Goal: Complete application form

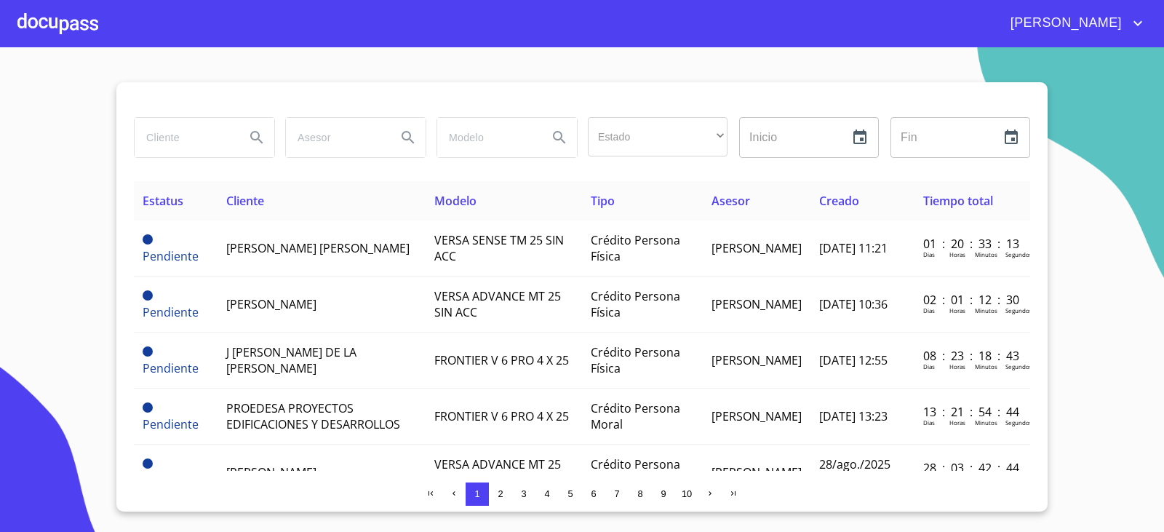
click at [65, 20] on div at bounding box center [57, 23] width 81 height 47
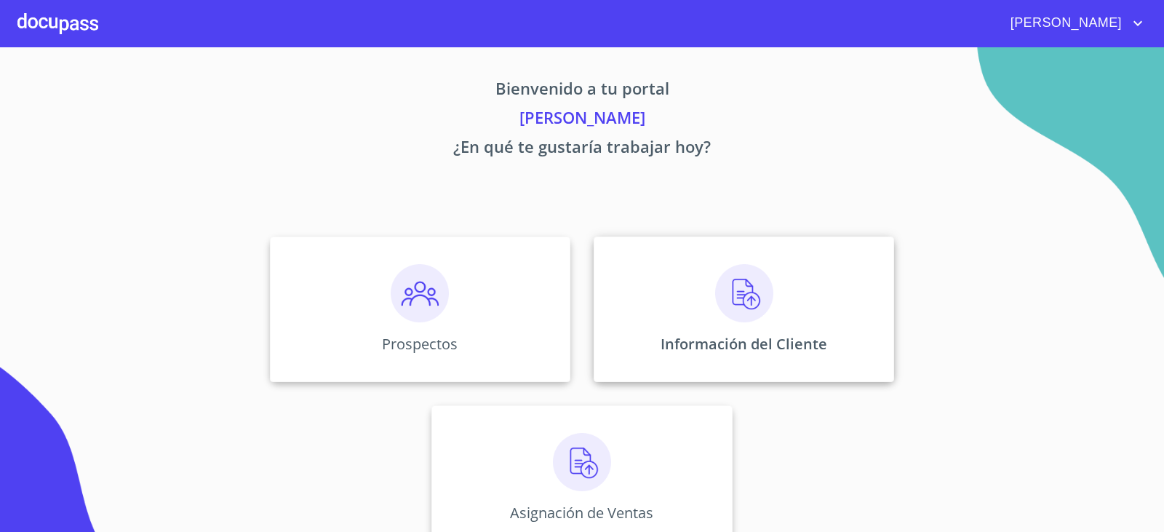
click at [742, 299] on img at bounding box center [744, 293] width 58 height 58
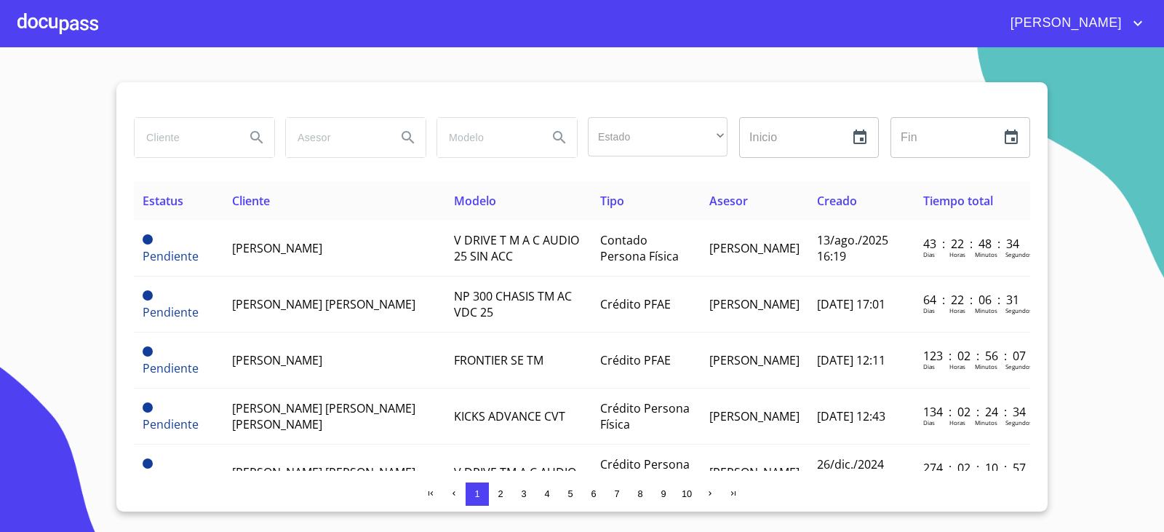
click at [170, 144] on input "search" at bounding box center [184, 137] width 99 height 39
type input "[PERSON_NAME]"
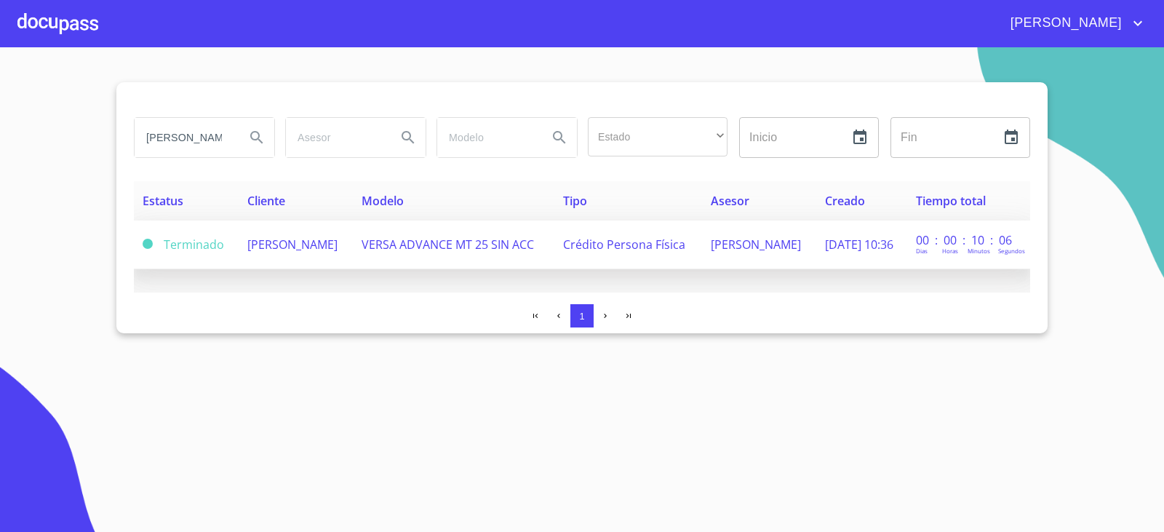
click at [286, 237] on span "[PERSON_NAME]" at bounding box center [292, 244] width 90 height 16
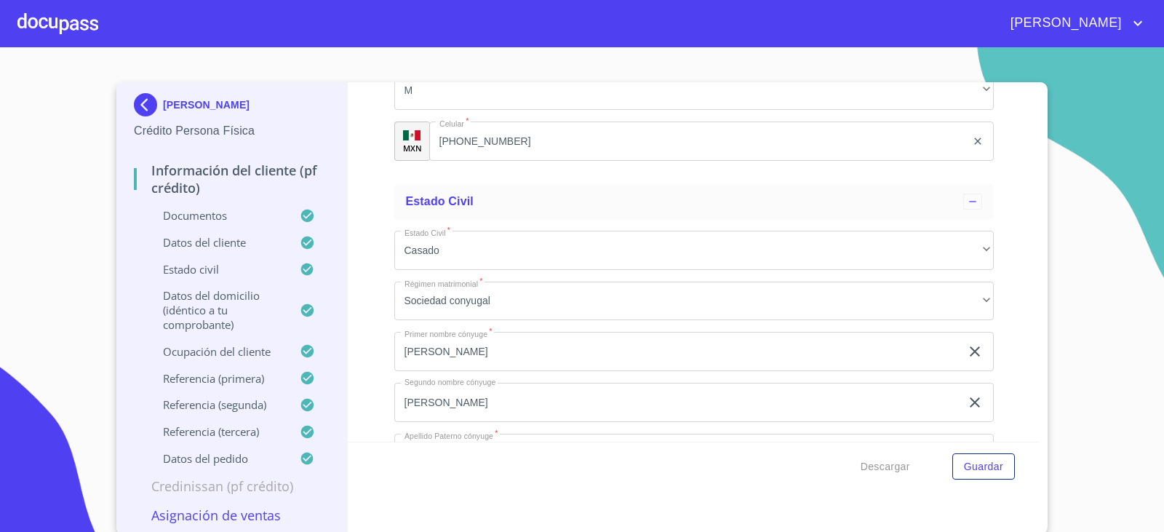
scroll to position [3855, 0]
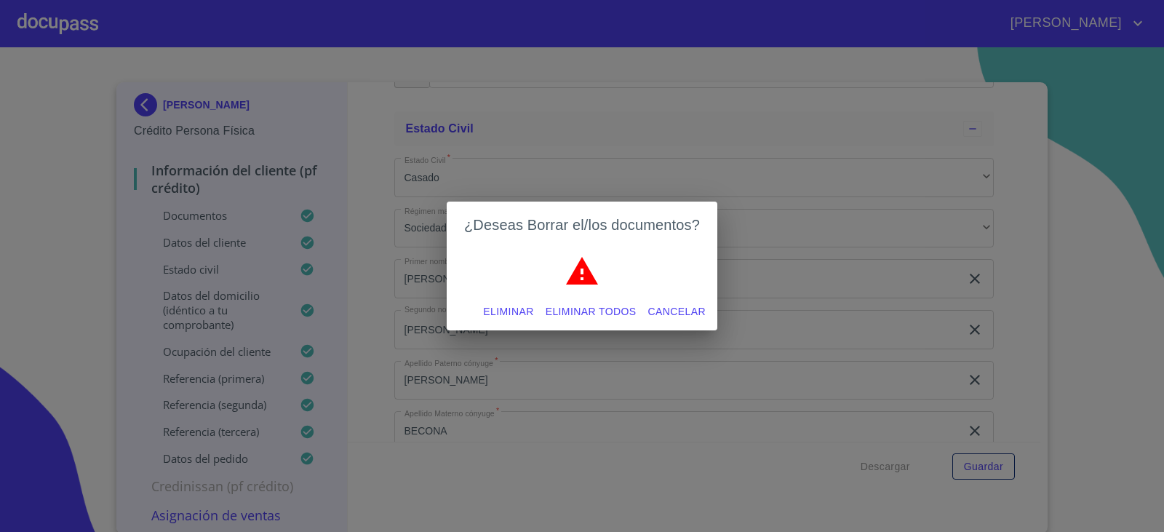
click at [594, 316] on span "Eliminar todos" at bounding box center [591, 312] width 91 height 18
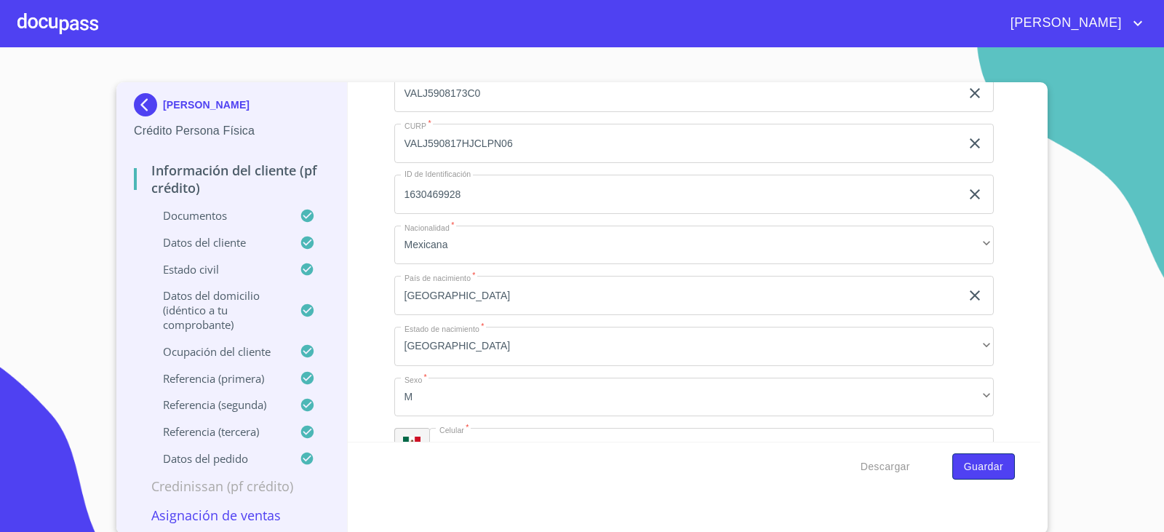
click at [986, 468] on span "Guardar" at bounding box center [983, 467] width 39 height 18
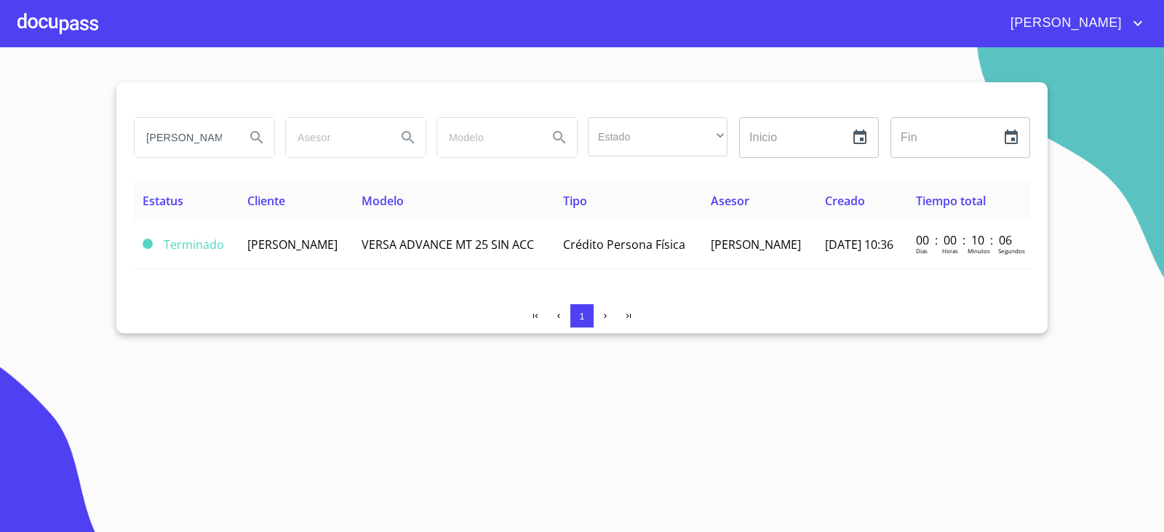
click at [48, 11] on div at bounding box center [57, 23] width 81 height 47
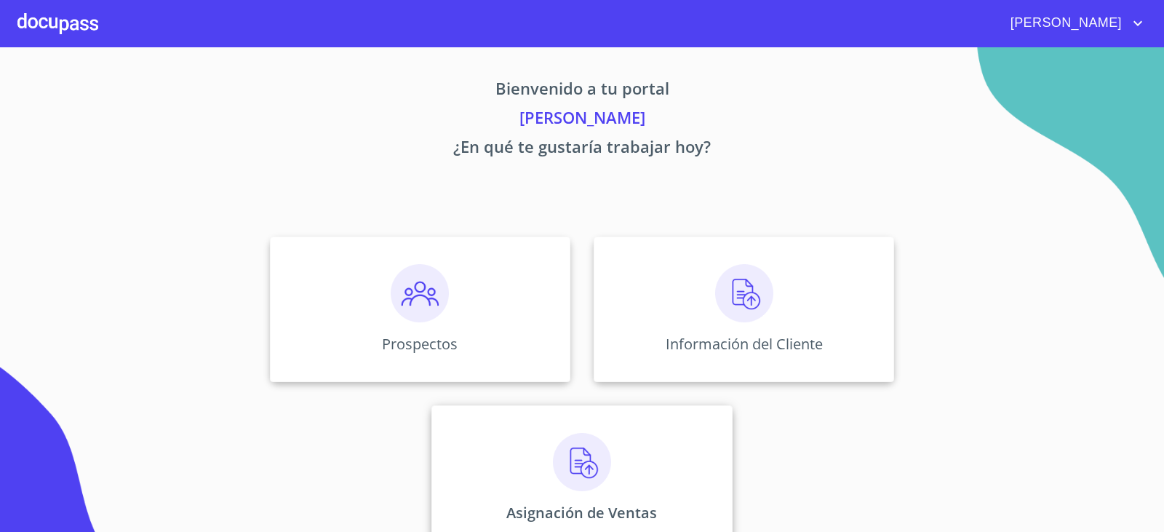
click at [567, 476] on img at bounding box center [582, 462] width 58 height 58
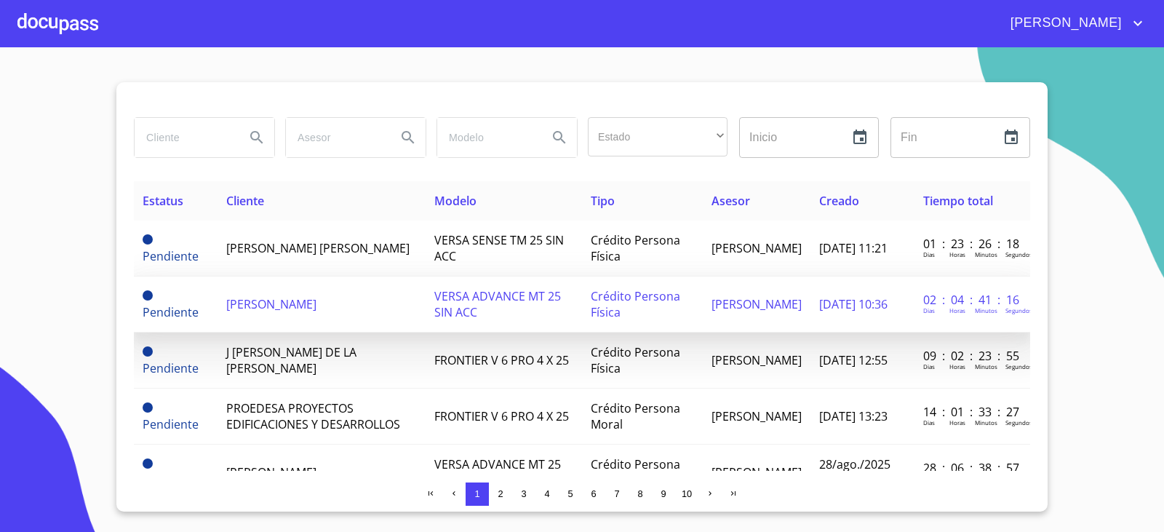
click at [273, 300] on span "[PERSON_NAME]" at bounding box center [271, 304] width 90 height 16
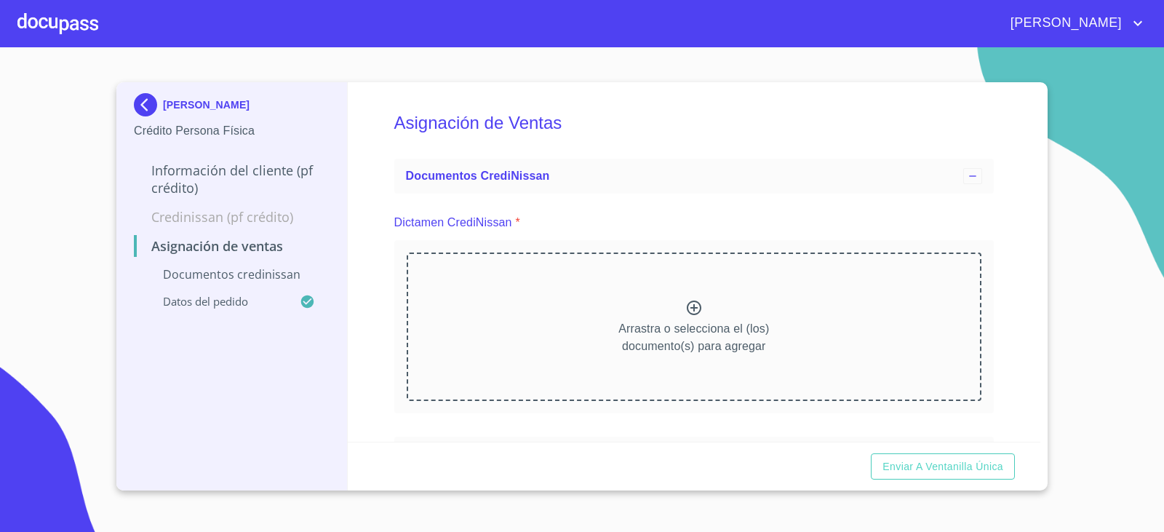
click at [688, 313] on icon at bounding box center [694, 307] width 15 height 15
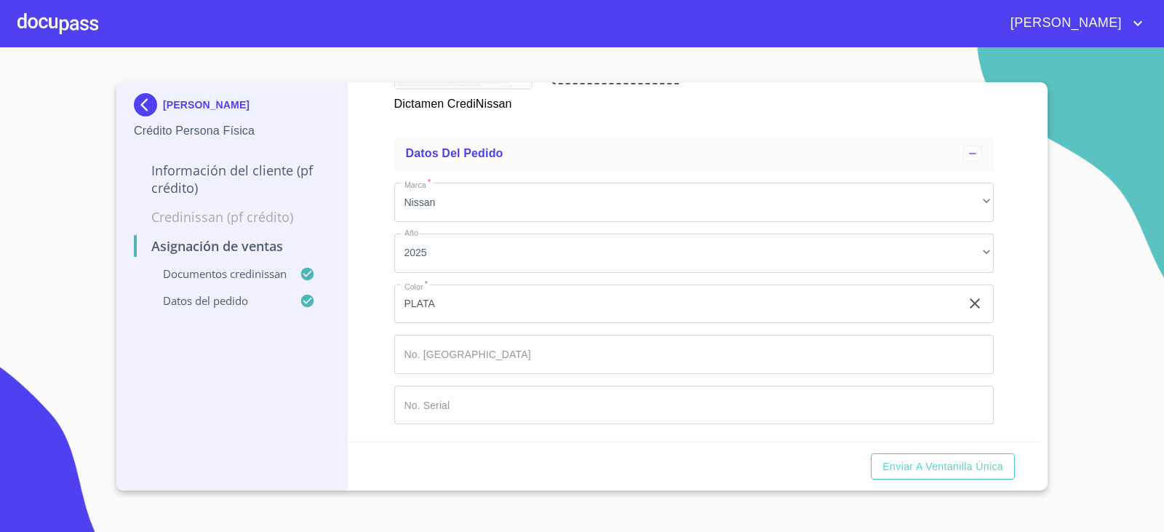
scroll to position [935, 0]
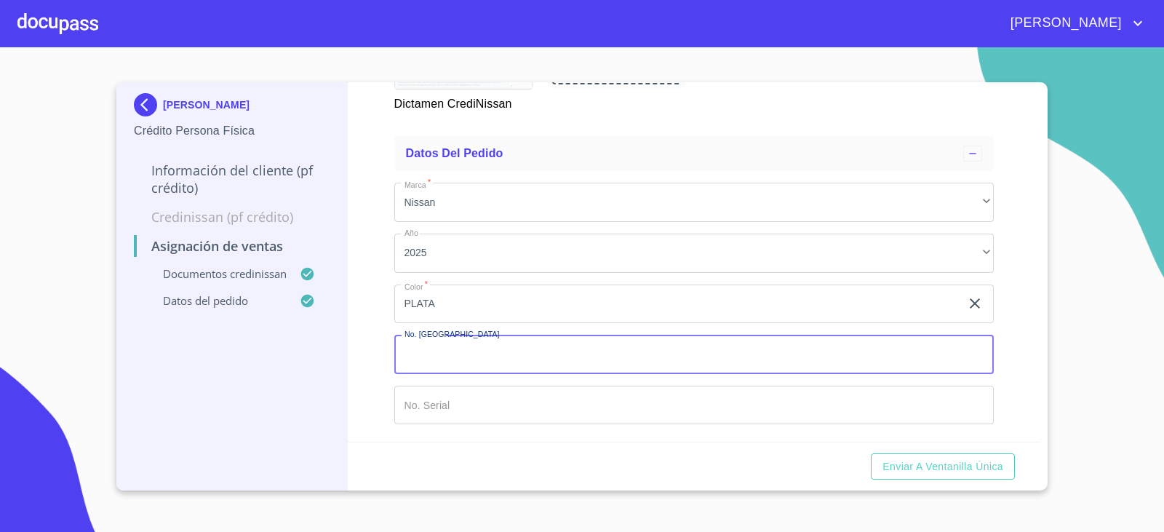
click at [442, 344] on input "Marca   *" at bounding box center [694, 354] width 600 height 39
type input "149402"
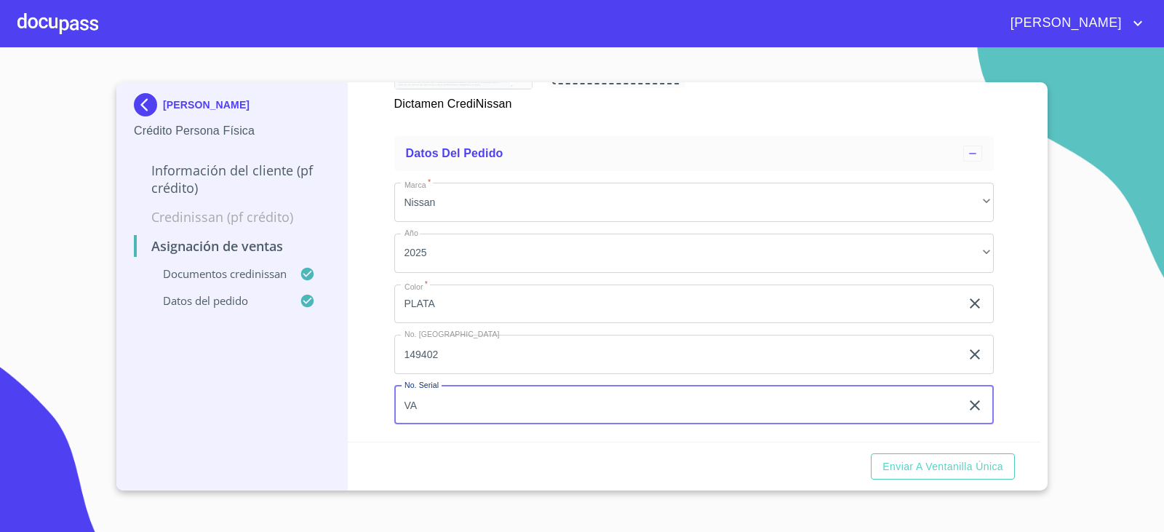
type input "V"
type input "[US_VEHICLE_IDENTIFICATION_NUMBER]"
click at [169, 364] on div "[PERSON_NAME] Persona Física Información del cliente (PF crédito) Credinissan (…" at bounding box center [231, 286] width 231 height 408
click at [955, 474] on span "Enviar a Ventanilla única" at bounding box center [942, 467] width 121 height 18
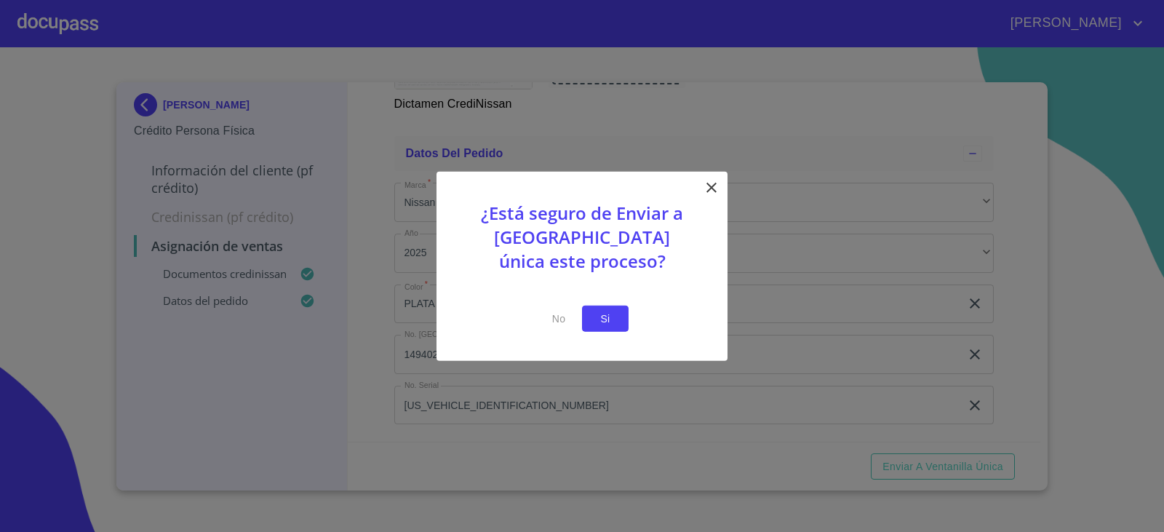
click at [606, 316] on span "Si" at bounding box center [605, 318] width 23 height 18
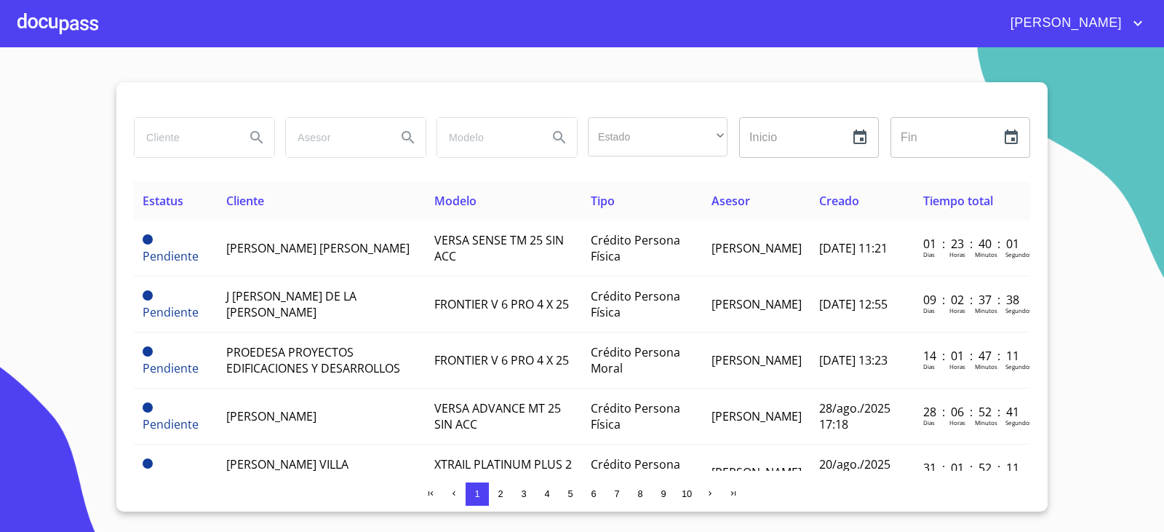
click at [177, 139] on input "search" at bounding box center [184, 137] width 99 height 39
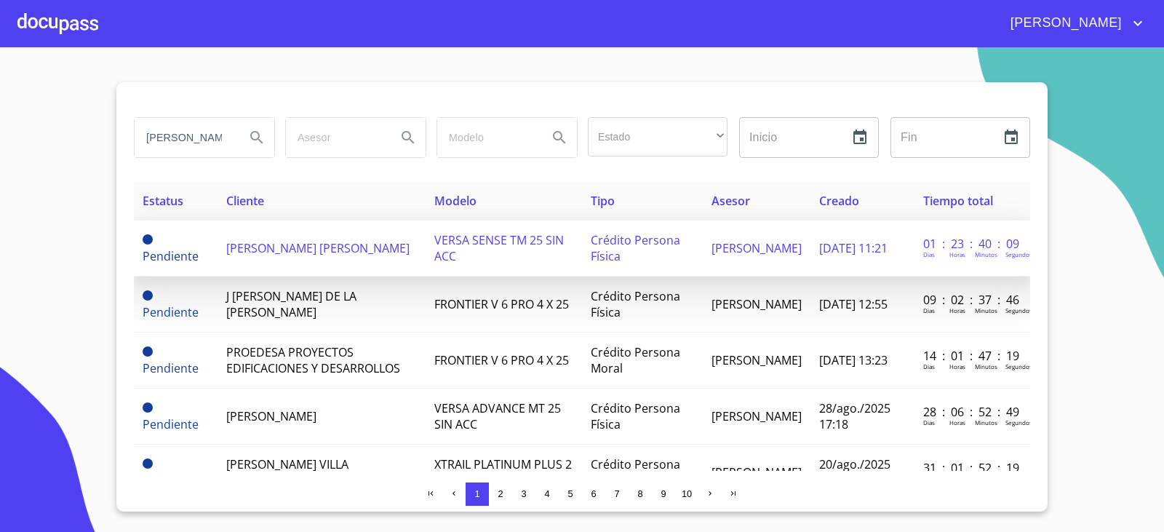
scroll to position [0, 2]
type input "[PERSON_NAME]"
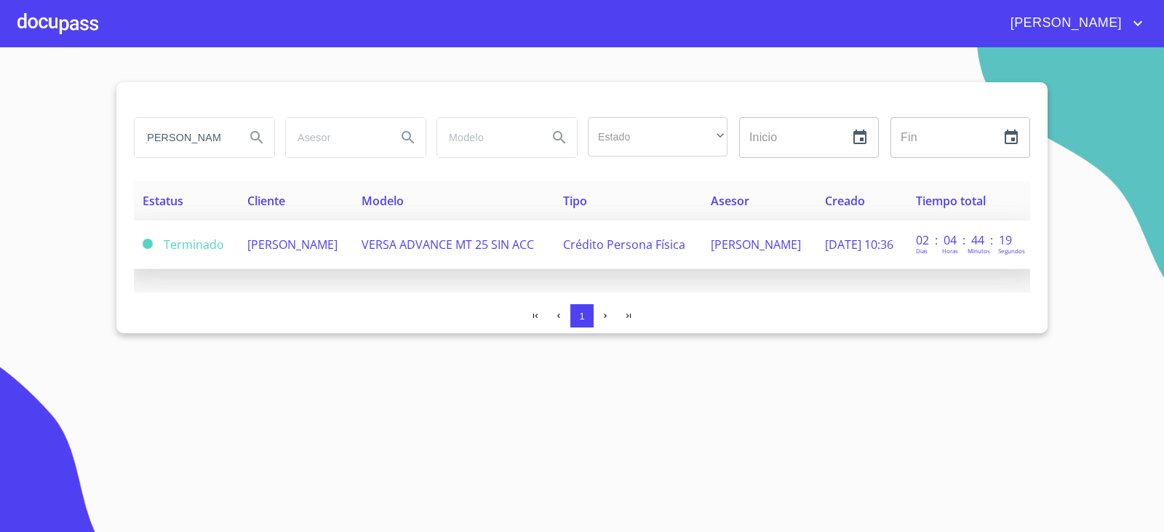
scroll to position [0, 0]
click at [287, 249] on td "[PERSON_NAME]" at bounding box center [296, 244] width 114 height 49
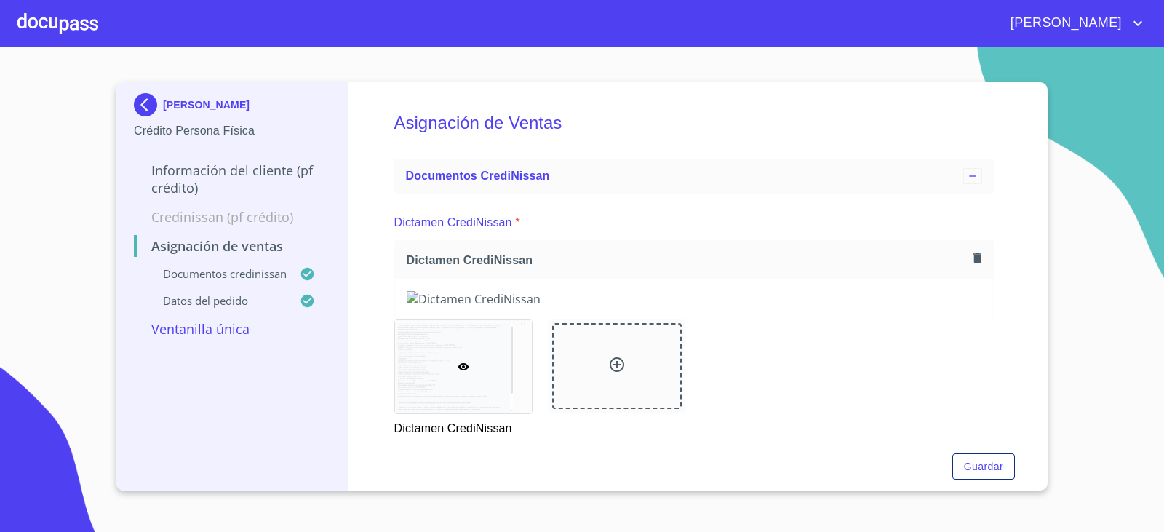
click at [63, 30] on div at bounding box center [57, 23] width 81 height 47
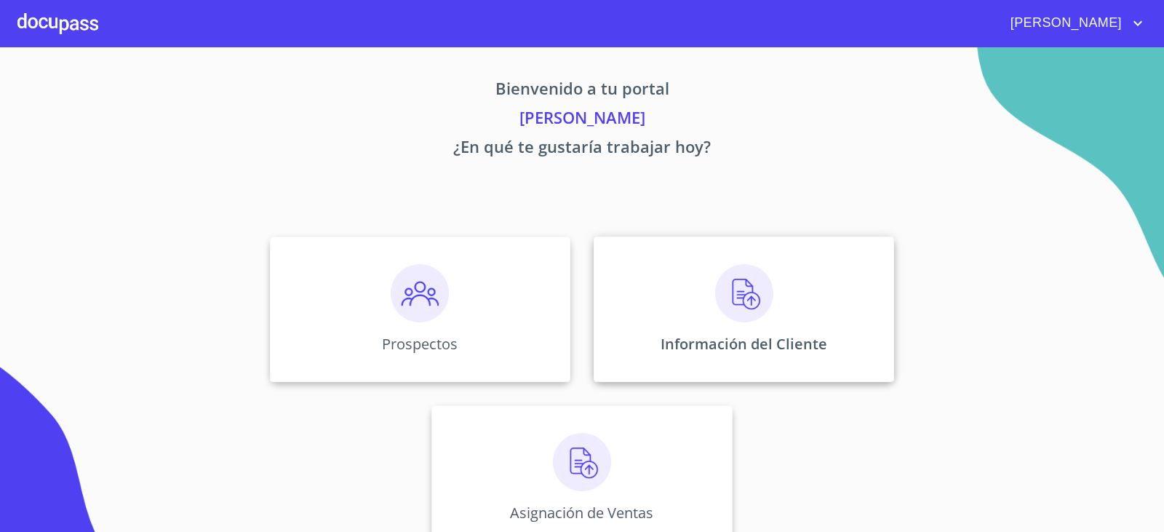
click at [695, 277] on div "Información del Cliente" at bounding box center [744, 308] width 300 height 145
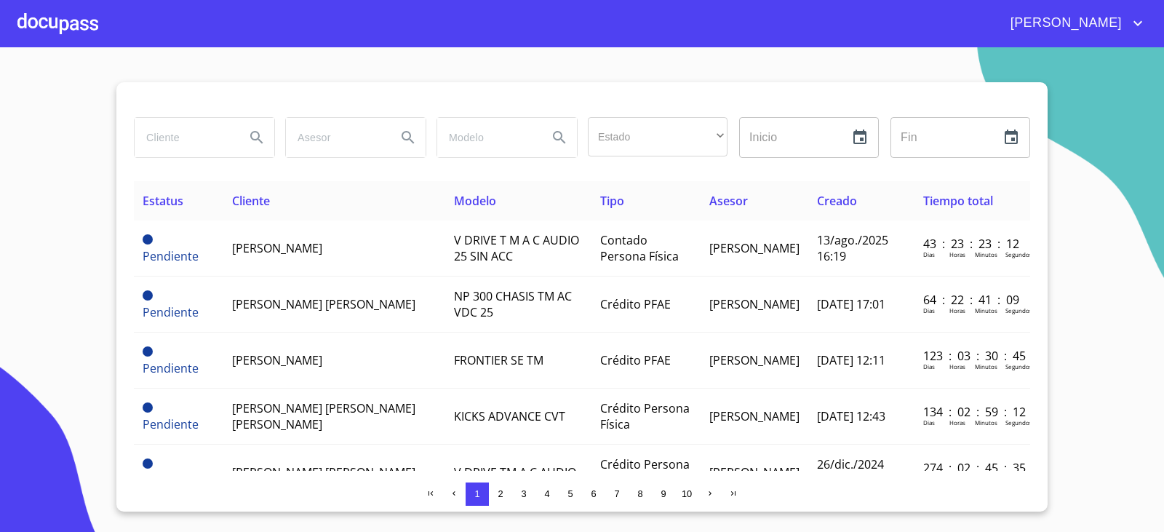
click at [159, 137] on input "search" at bounding box center [184, 137] width 99 height 39
type input "[PERSON_NAME]"
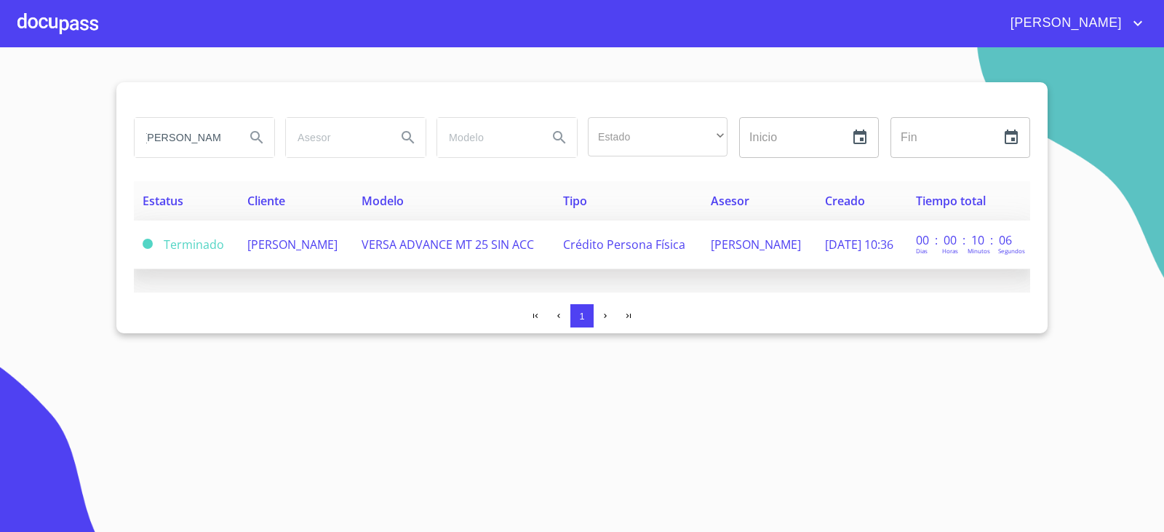
click at [247, 245] on span "[PERSON_NAME]" at bounding box center [292, 244] width 90 height 16
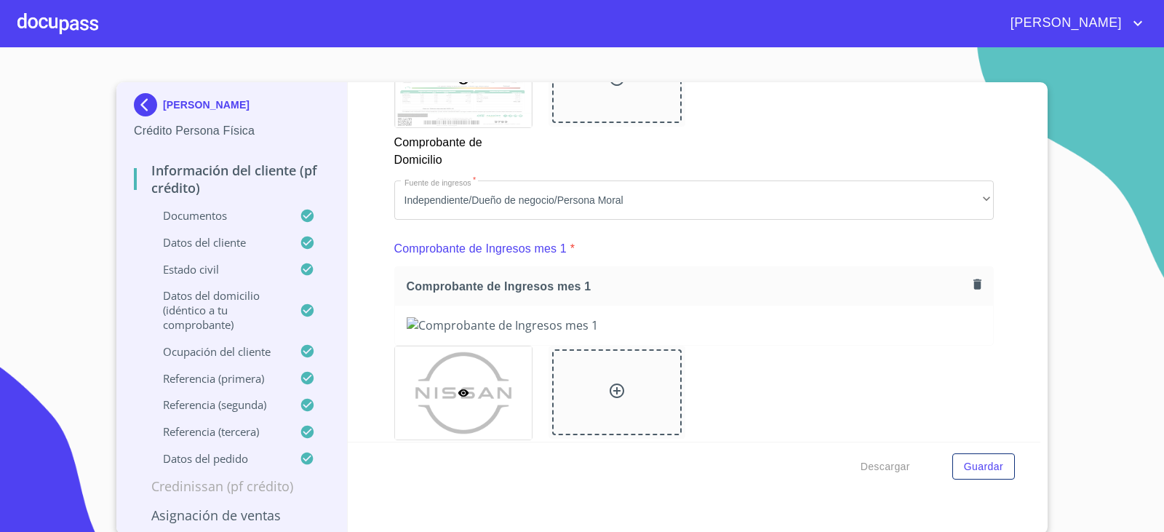
scroll to position [1455, 0]
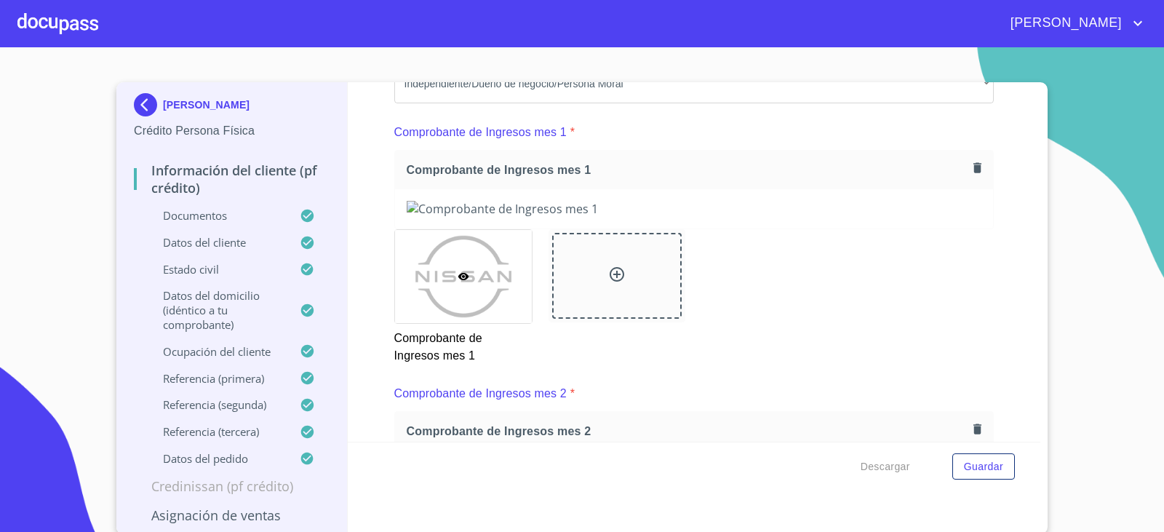
click at [970, 171] on icon "button" at bounding box center [977, 168] width 14 height 14
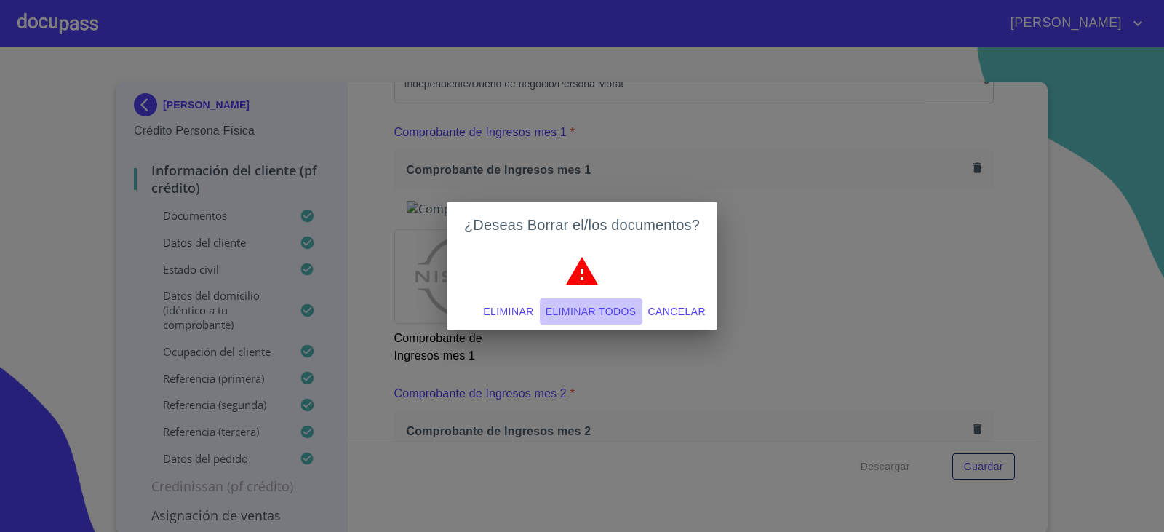
click at [572, 313] on span "Eliminar todos" at bounding box center [591, 312] width 91 height 18
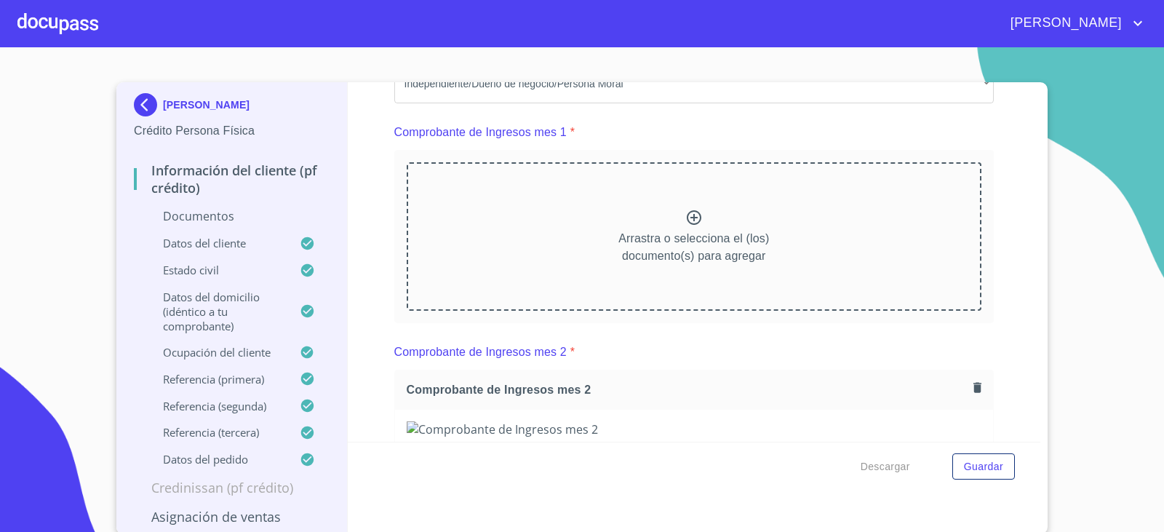
click at [689, 225] on icon at bounding box center [693, 217] width 17 height 17
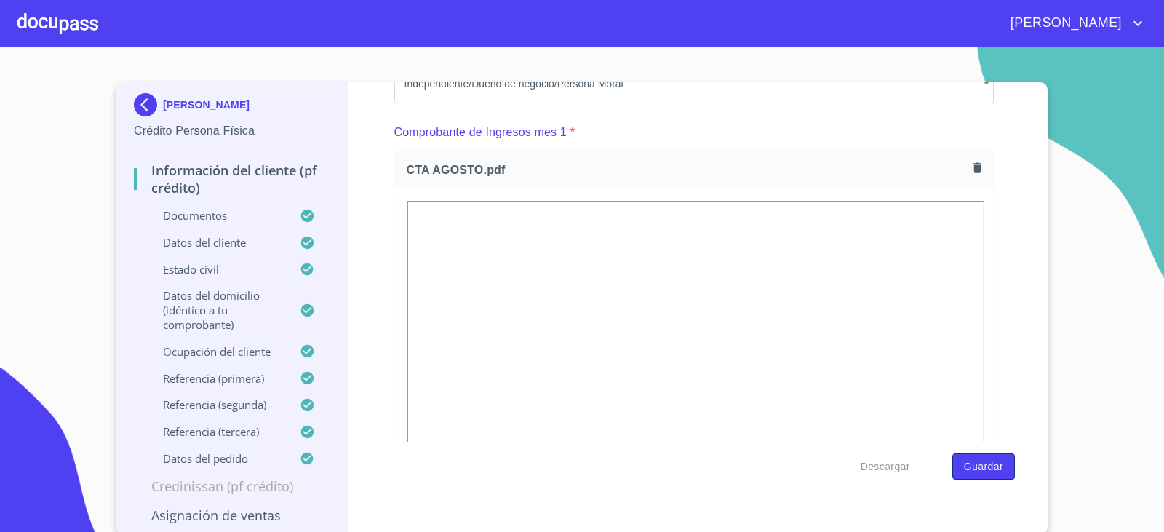
click at [985, 468] on span "Guardar" at bounding box center [983, 467] width 39 height 18
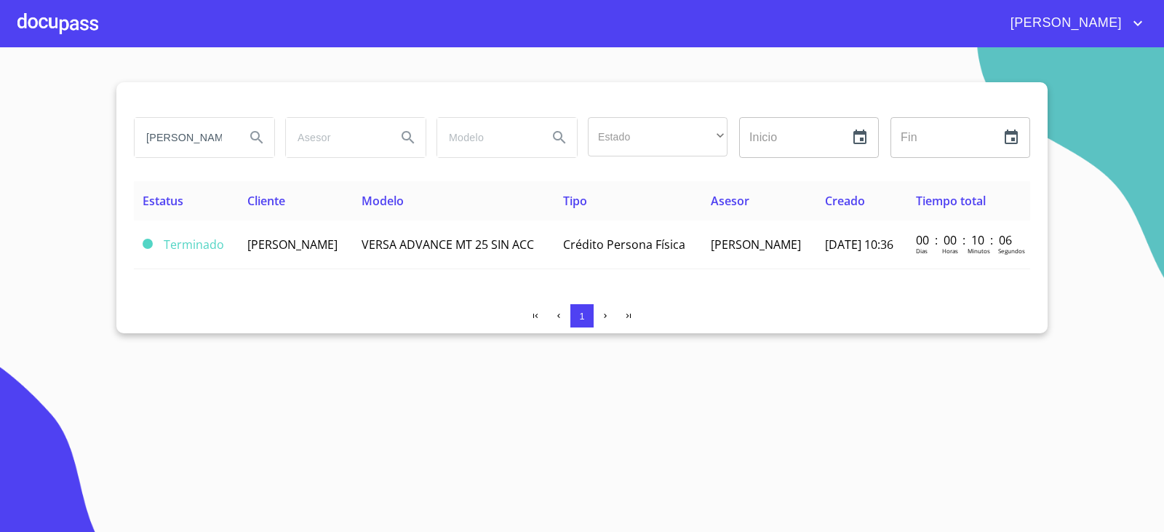
click at [44, 20] on div at bounding box center [57, 23] width 81 height 47
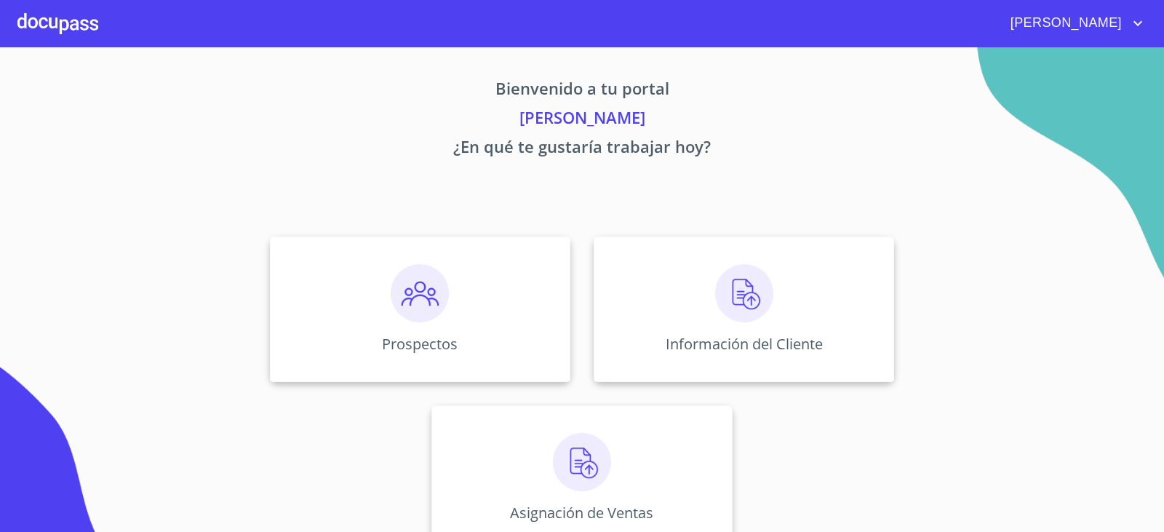
click at [996, 356] on div "Prospectos Información del Cliente Asignación de Ventas" at bounding box center [582, 393] width 902 height 337
